Goal: Task Accomplishment & Management: Complete application form

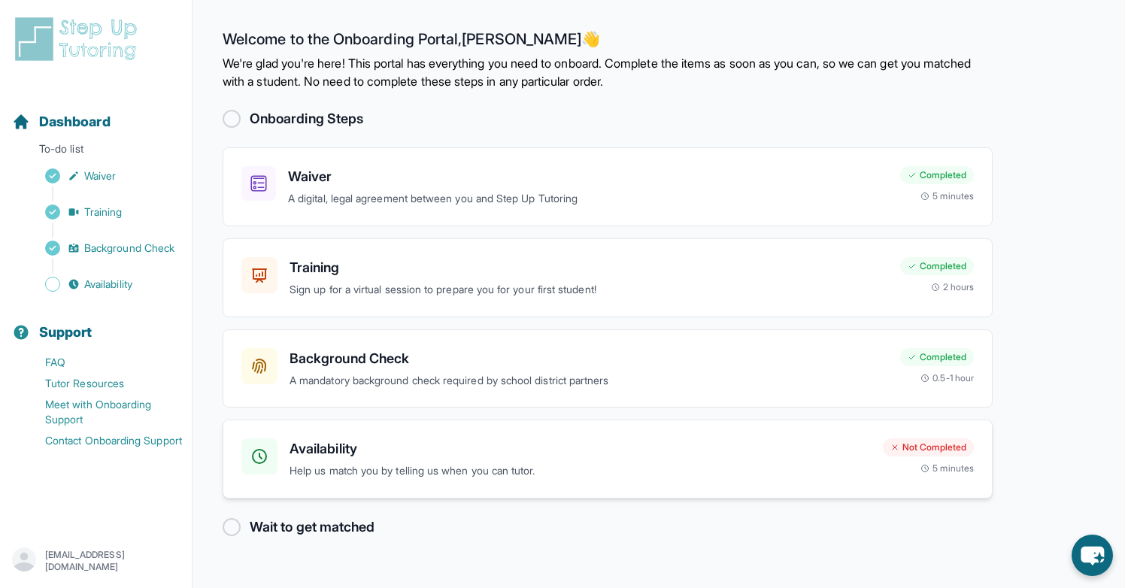
click at [735, 441] on h3 "Availability" at bounding box center [580, 449] width 581 height 21
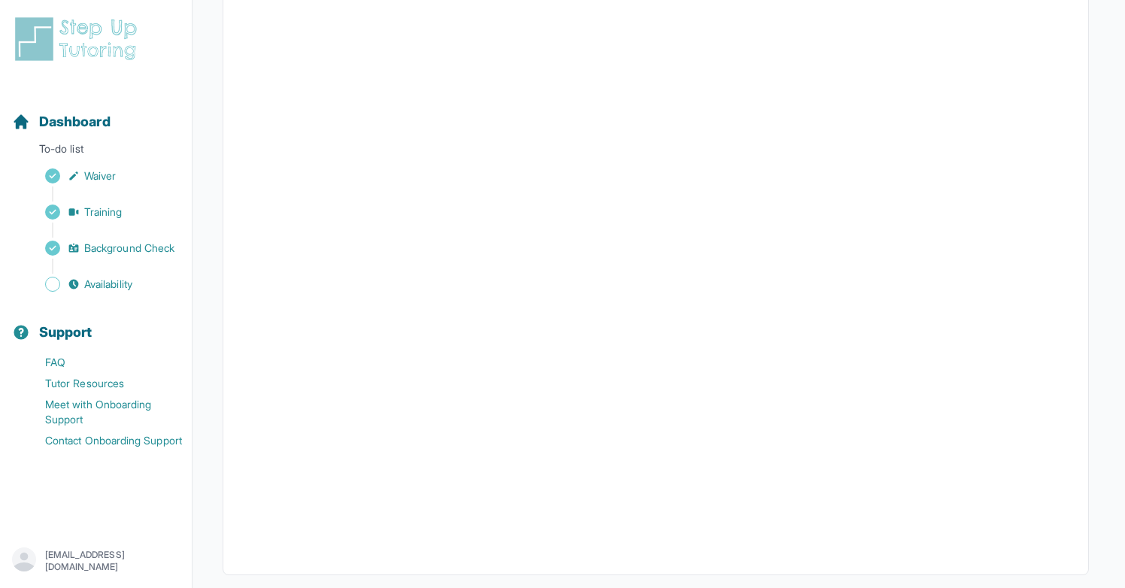
scroll to position [213, 0]
click at [1098, 338] on main "Back to Dashboard Input Availability Please input your availability so we can m…" at bounding box center [659, 215] width 933 height 856
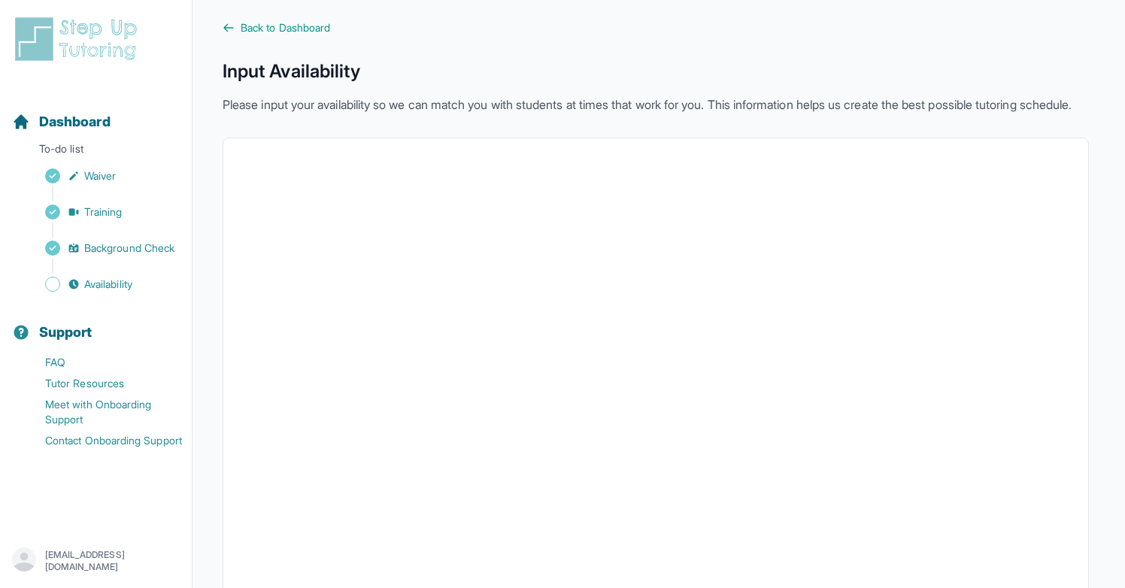
scroll to position [0, 0]
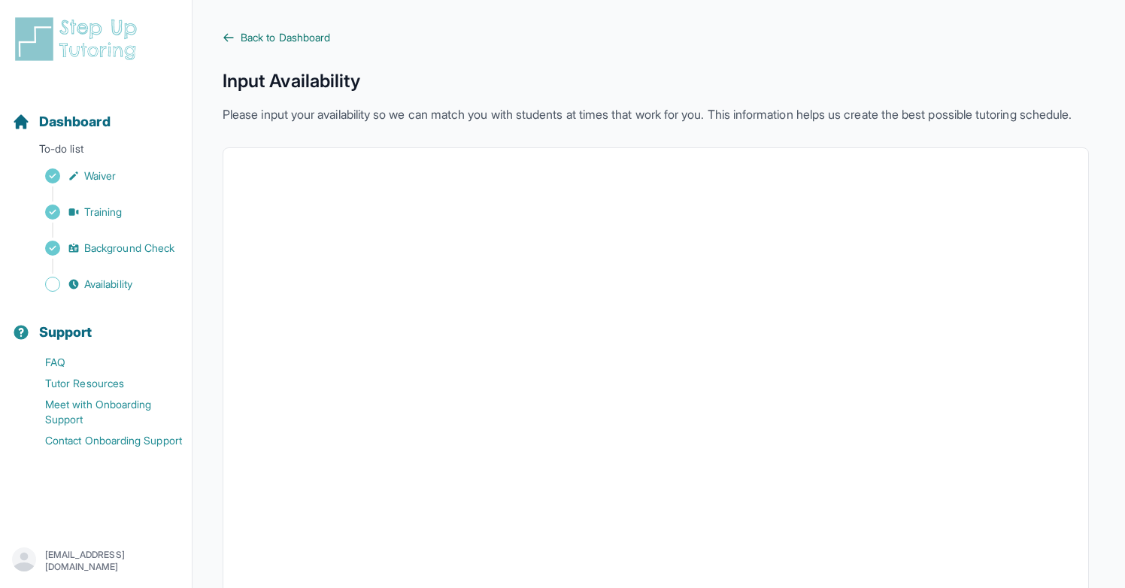
click at [321, 35] on span "Back to Dashboard" at bounding box center [286, 37] width 90 height 15
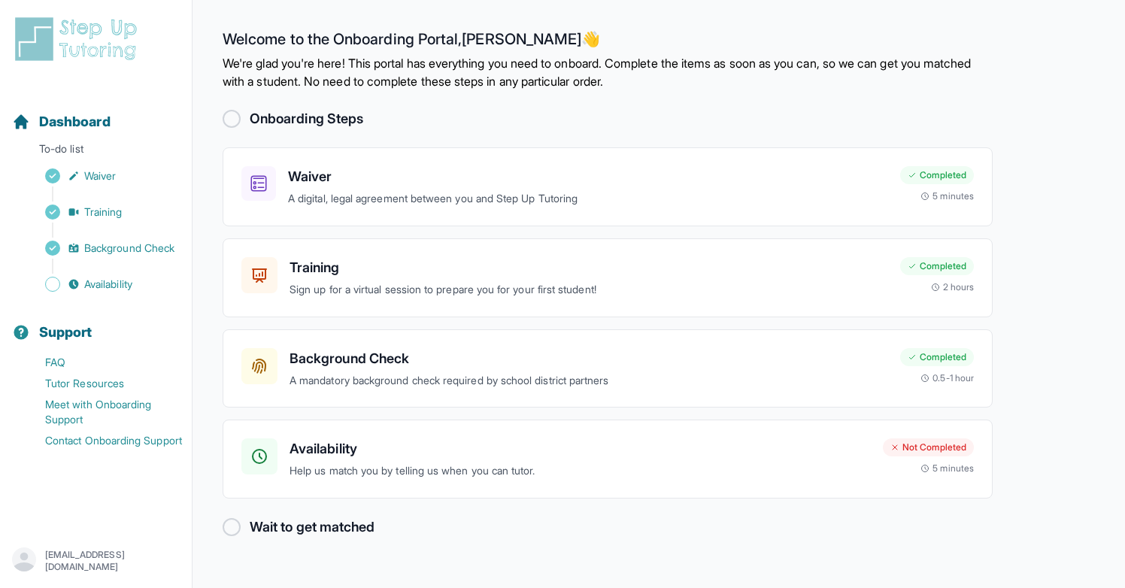
click at [1049, 125] on main "Welcome to the Onboarding Portal, [PERSON_NAME] 👋 We're glad you're here! This …" at bounding box center [659, 294] width 933 height 588
click at [660, 449] on h3 "Availability" at bounding box center [580, 449] width 581 height 21
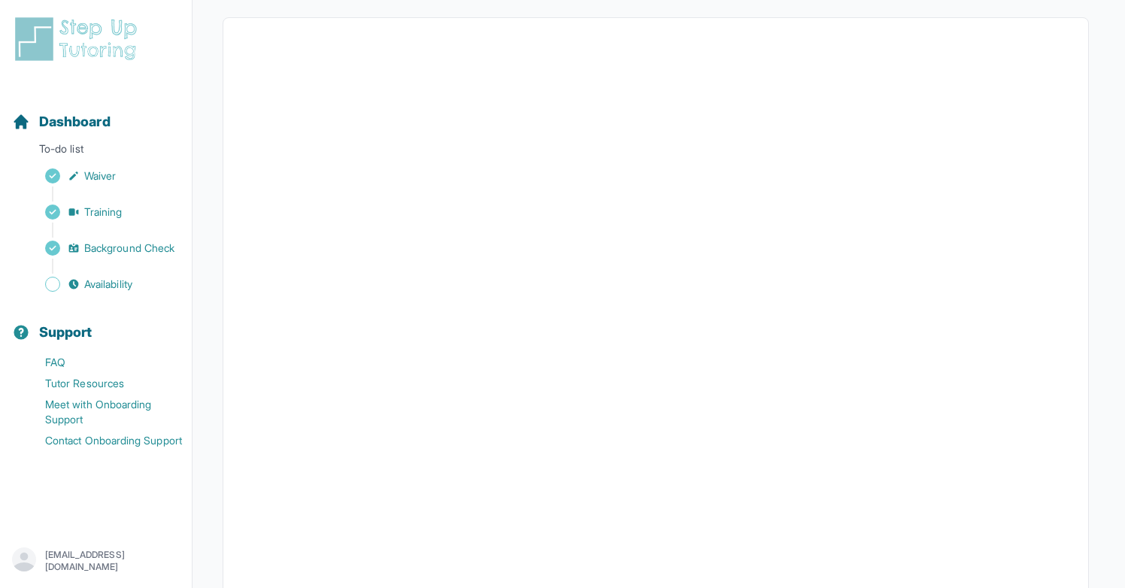
scroll to position [71, 0]
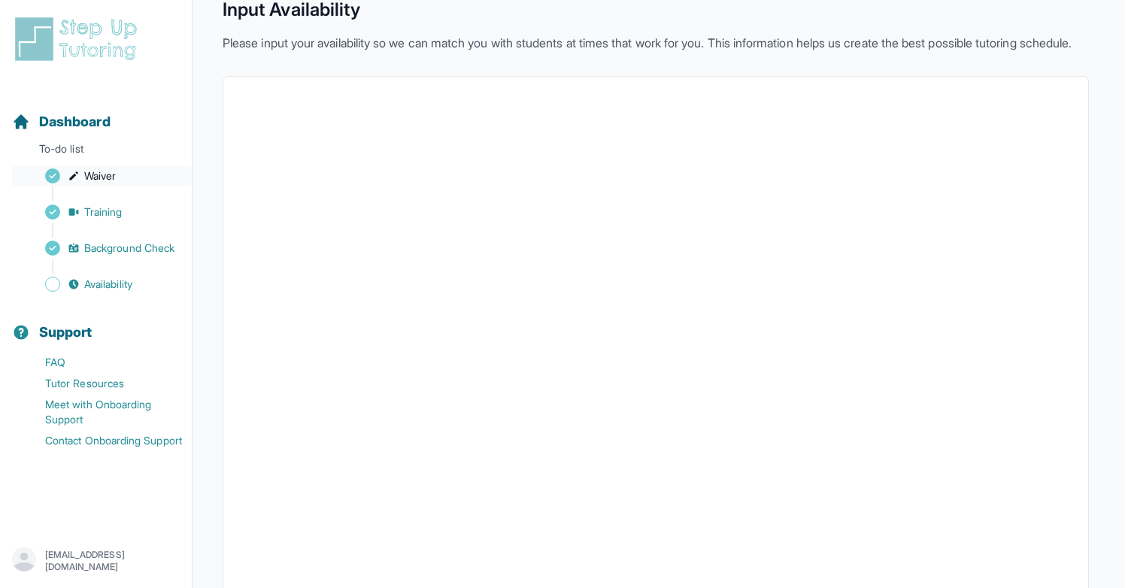
click at [126, 175] on link "Waiver" at bounding box center [102, 175] width 180 height 21
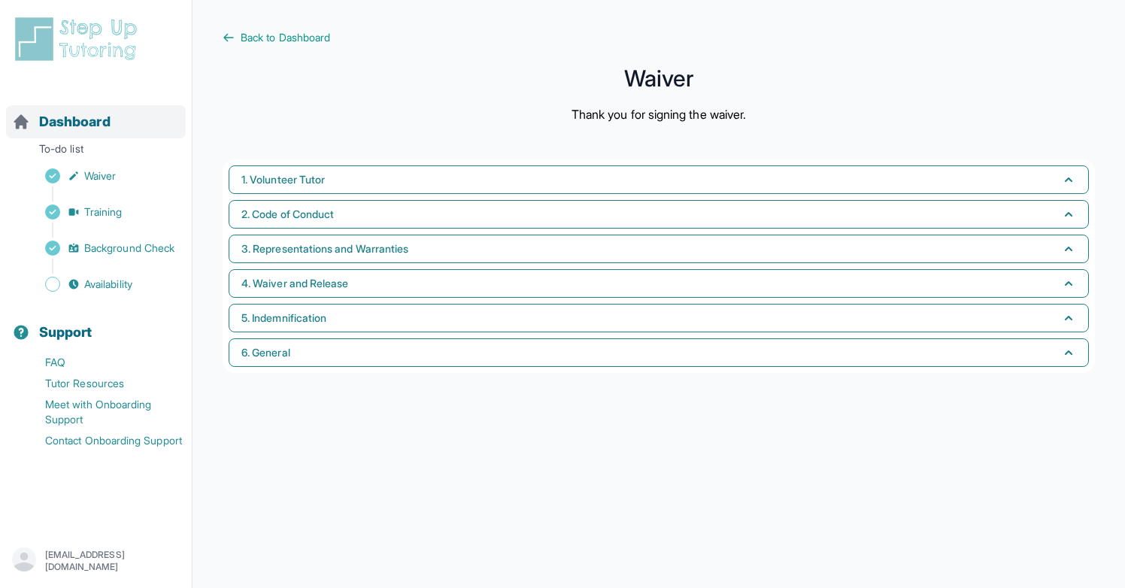
click at [93, 123] on span "Dashboard" at bounding box center [74, 121] width 71 height 21
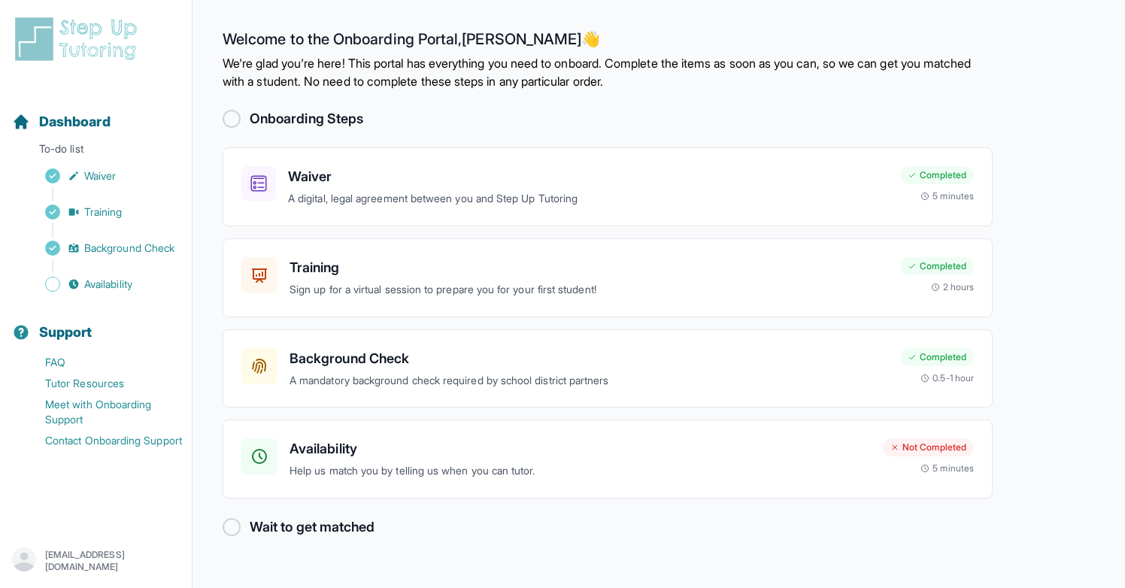
click at [978, 67] on p "We're glad you're here! This portal has everything you need to onboard. Complet…" at bounding box center [608, 72] width 770 height 36
click at [1004, 44] on main "Welcome to the Onboarding Portal, [PERSON_NAME] 👋 We're glad you're here! This …" at bounding box center [659, 294] width 933 height 588
